Goal: Obtain resource: Obtain resource

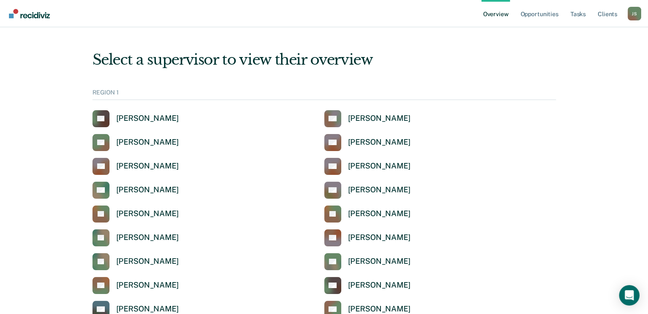
click at [547, 16] on link "Opportunities" at bounding box center [538, 13] width 41 height 27
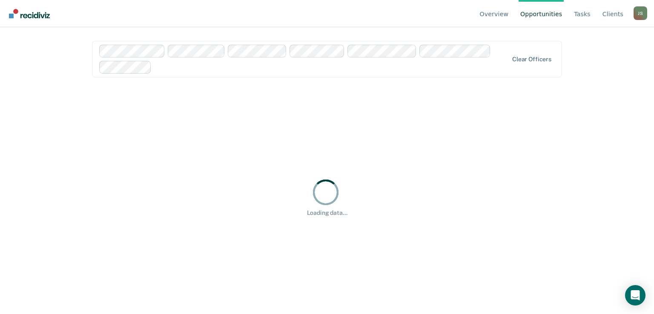
click at [181, 74] on div "Clear officers" at bounding box center [327, 59] width 470 height 37
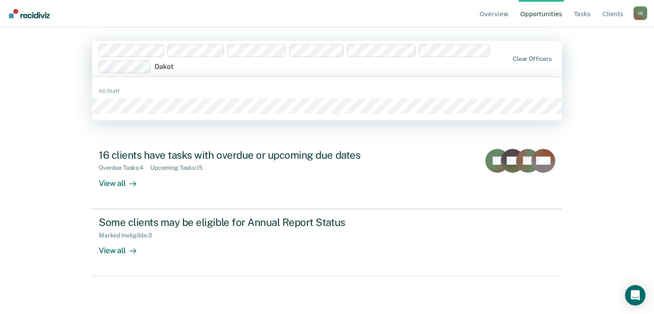
type input "Dakota"
click at [137, 113] on div "All Staff" at bounding box center [327, 98] width 470 height 37
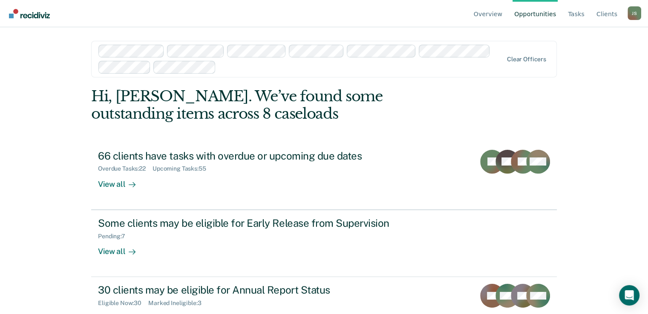
scroll to position [29, 0]
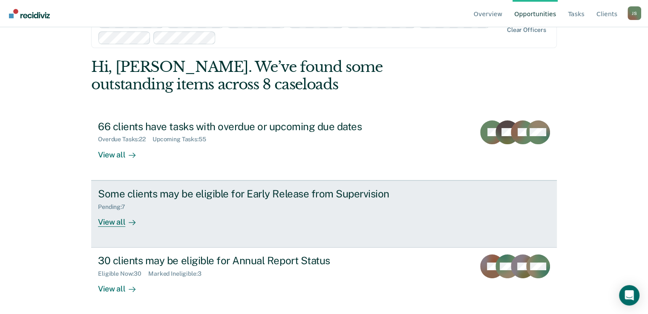
click at [109, 225] on div "View all" at bounding box center [122, 218] width 48 height 17
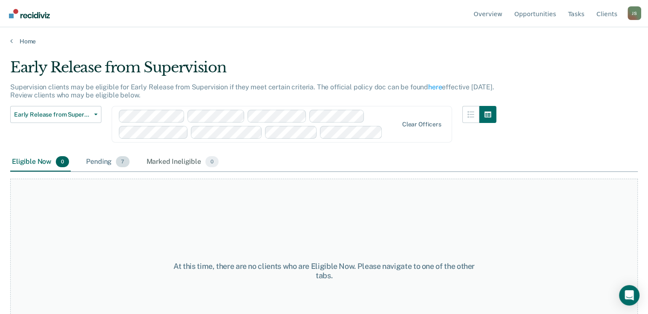
click at [100, 161] on div "Pending 7" at bounding box center [107, 162] width 46 height 19
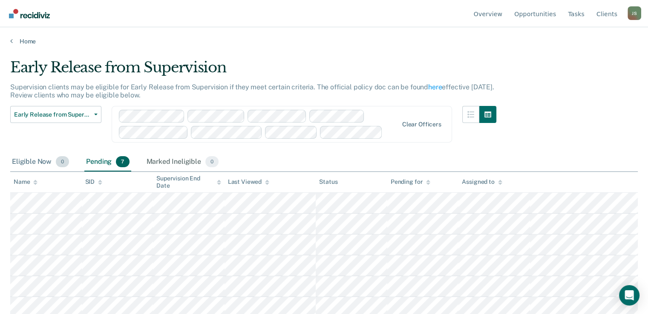
click at [26, 163] on div "Eligible Now 0" at bounding box center [40, 162] width 60 height 19
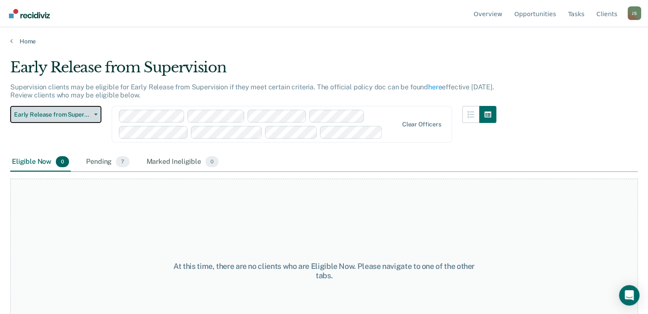
click at [94, 113] on button "Early Release from Supervision" at bounding box center [55, 114] width 91 height 17
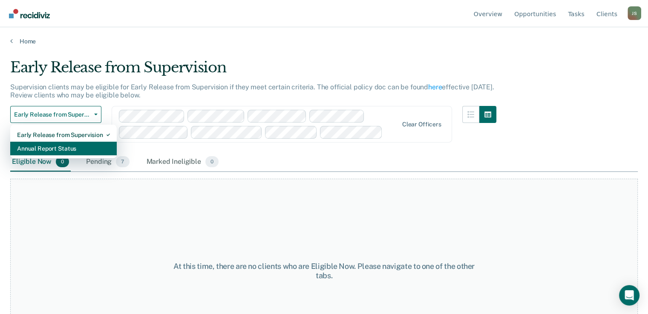
click at [66, 147] on div "Annual Report Status" at bounding box center [63, 149] width 93 height 14
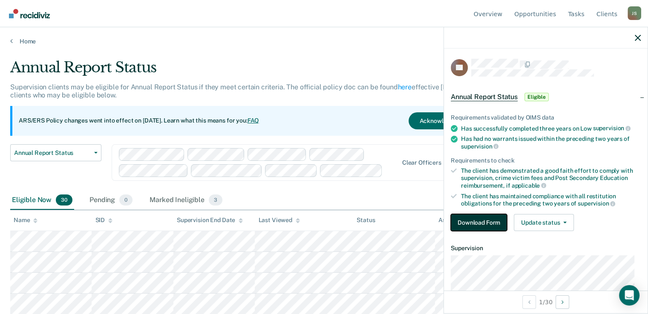
click at [488, 215] on button "Download Form" at bounding box center [478, 222] width 56 height 17
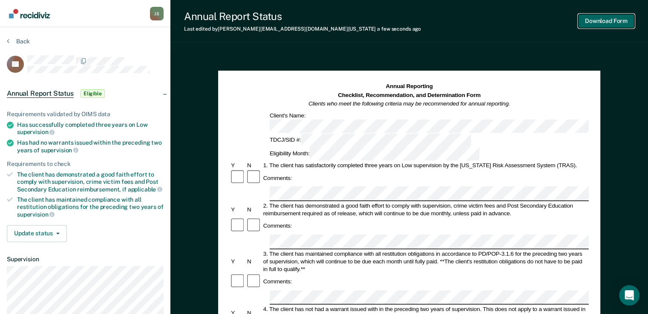
click at [610, 24] on button "Download Form" at bounding box center [606, 21] width 56 height 14
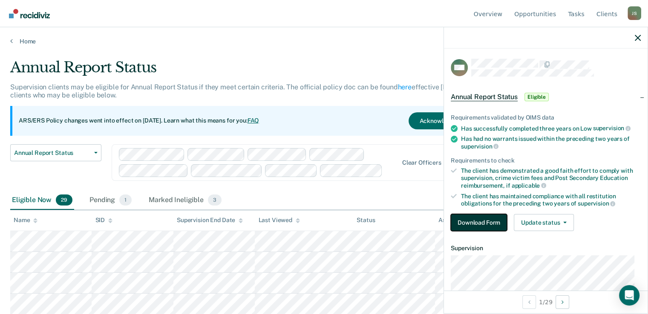
click at [488, 225] on button "Download Form" at bounding box center [478, 222] width 56 height 17
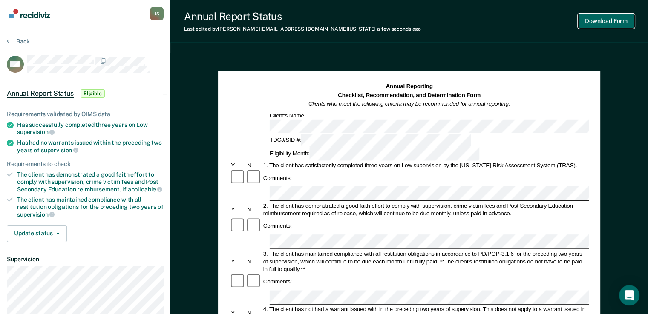
click at [611, 26] on button "Download Form" at bounding box center [606, 21] width 56 height 14
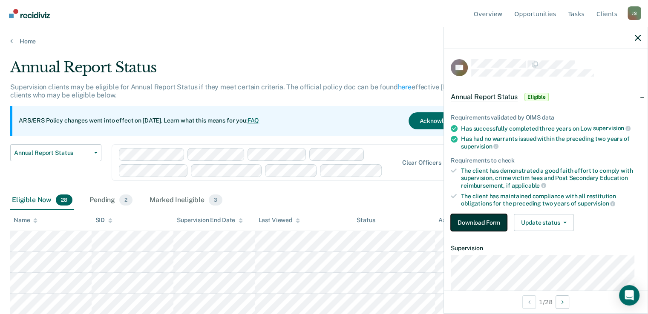
click at [499, 222] on button "Download Form" at bounding box center [478, 222] width 56 height 17
